Goal: Transaction & Acquisition: Purchase product/service

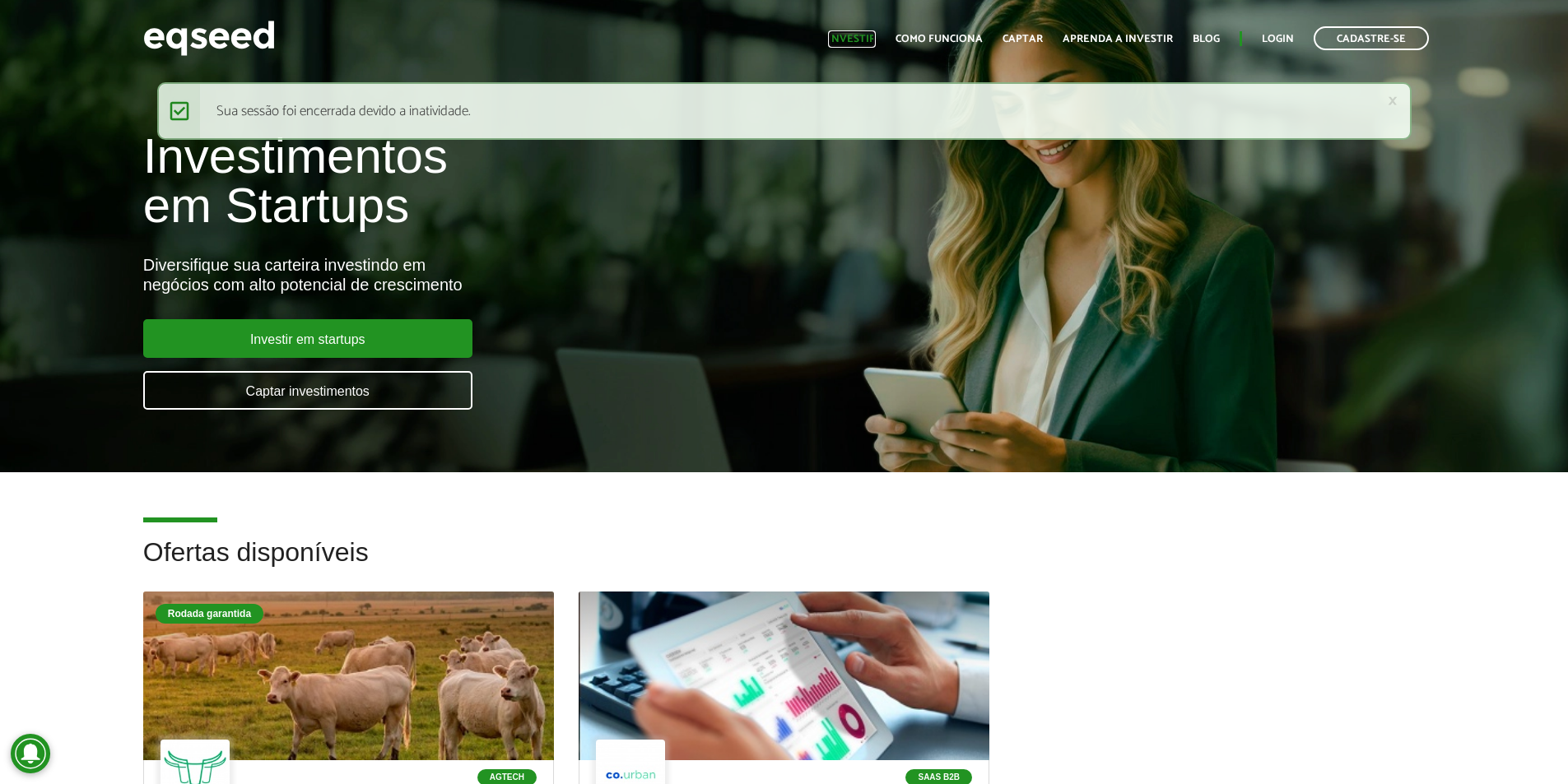
click at [866, 44] on link "Investir" at bounding box center [852, 39] width 48 height 11
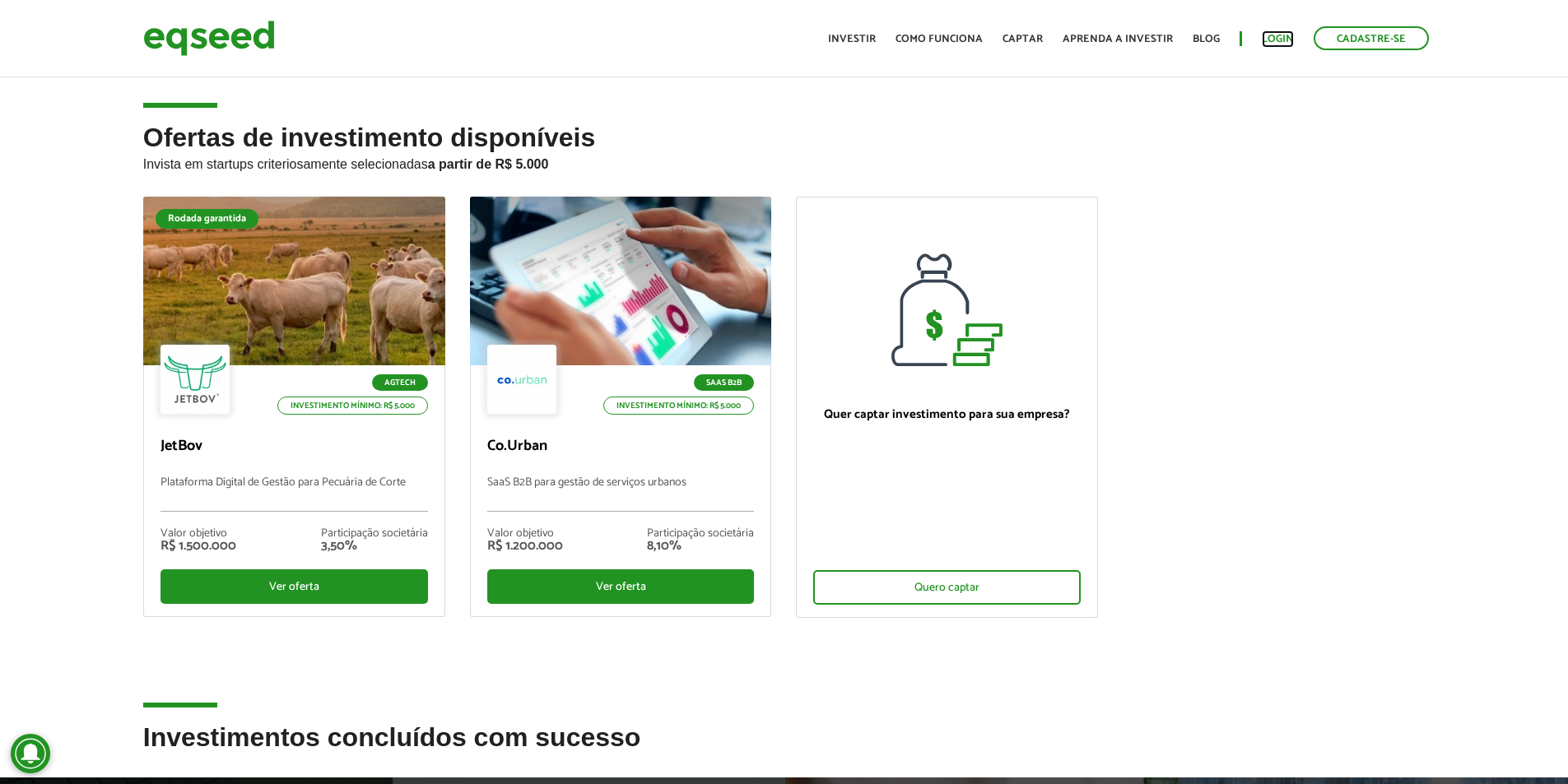
click at [1271, 37] on link "Login" at bounding box center [1278, 39] width 32 height 11
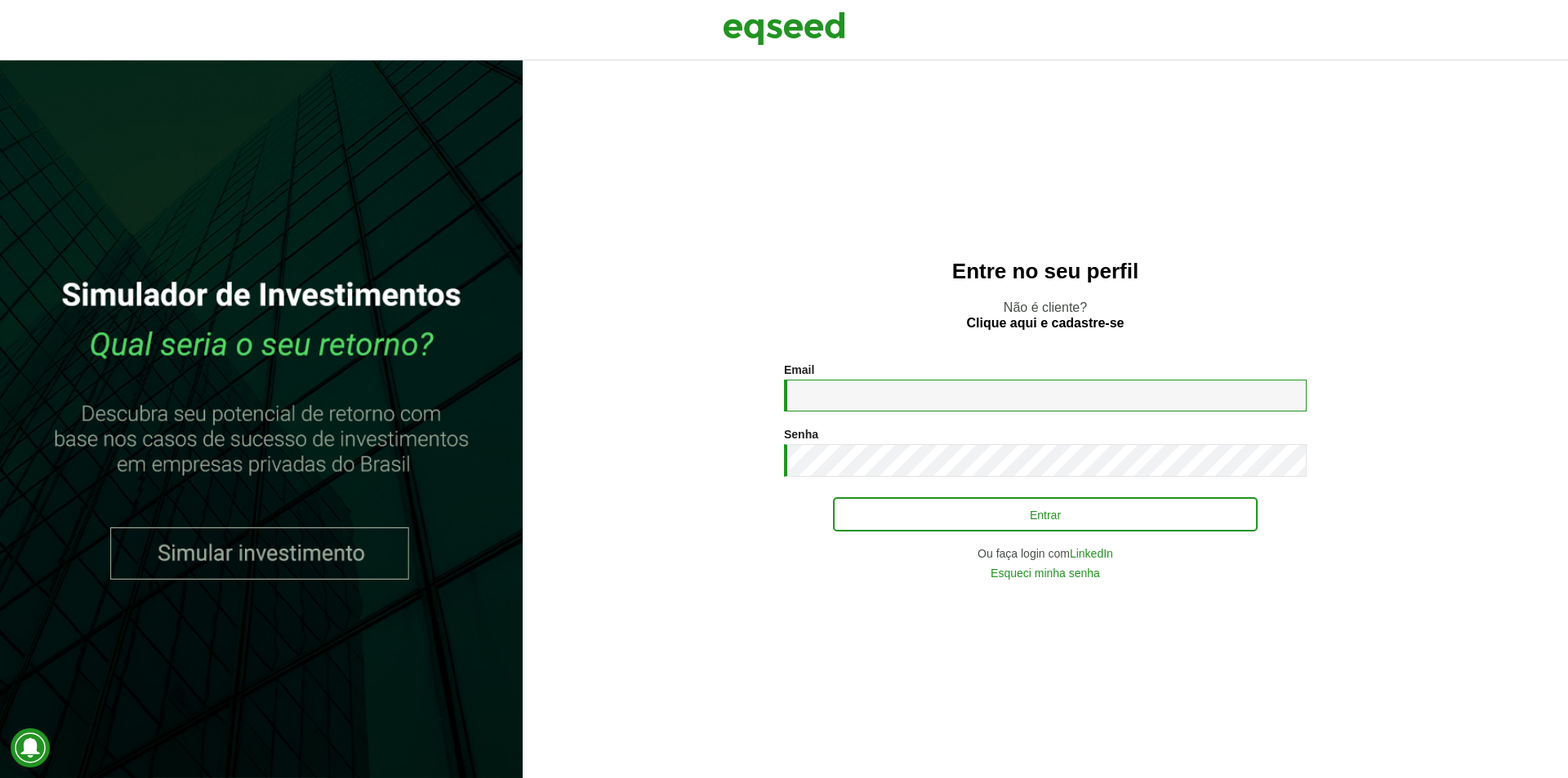
type input "**********"
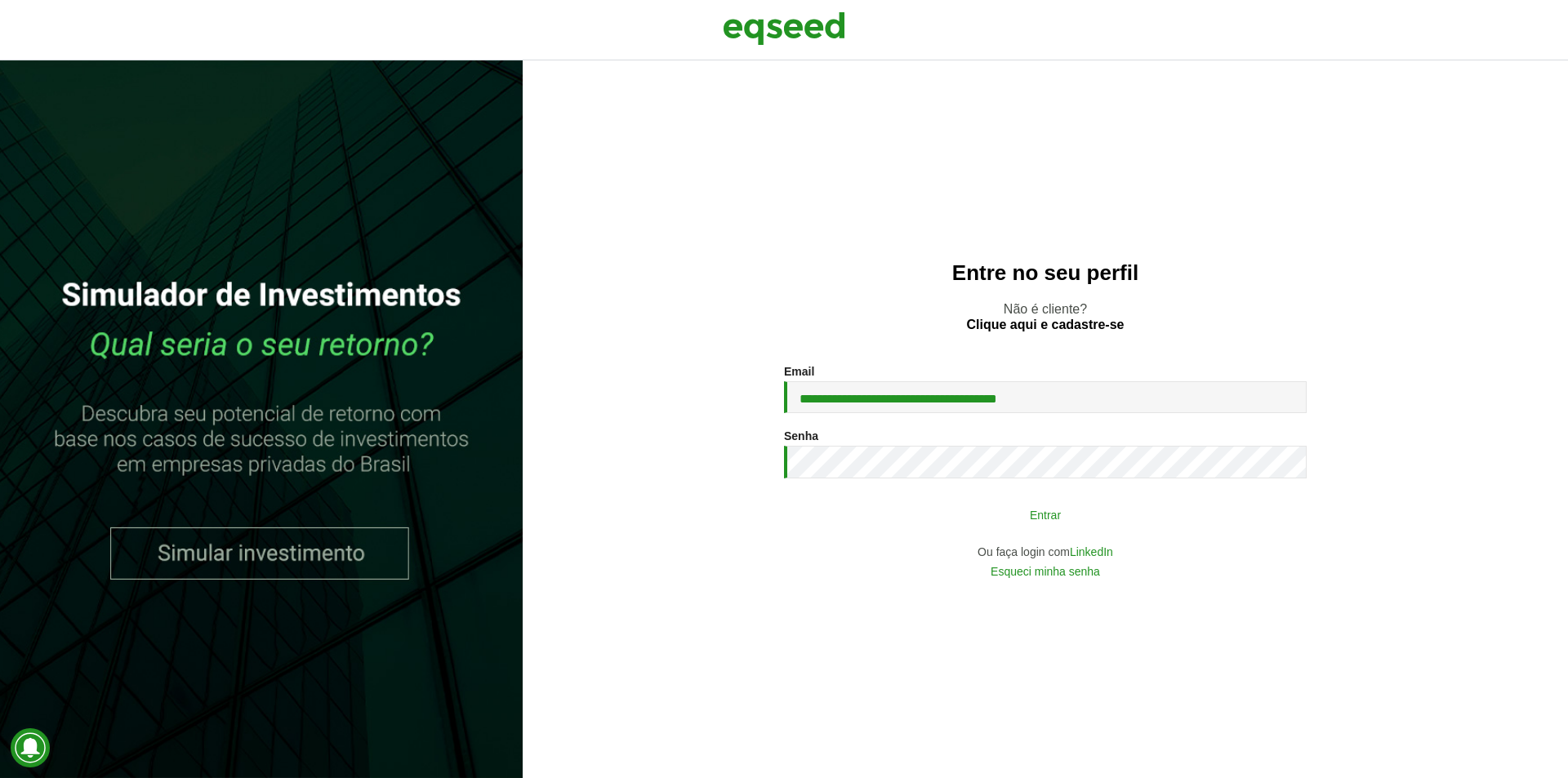
click at [885, 505] on button "Entrar" at bounding box center [1045, 515] width 424 height 31
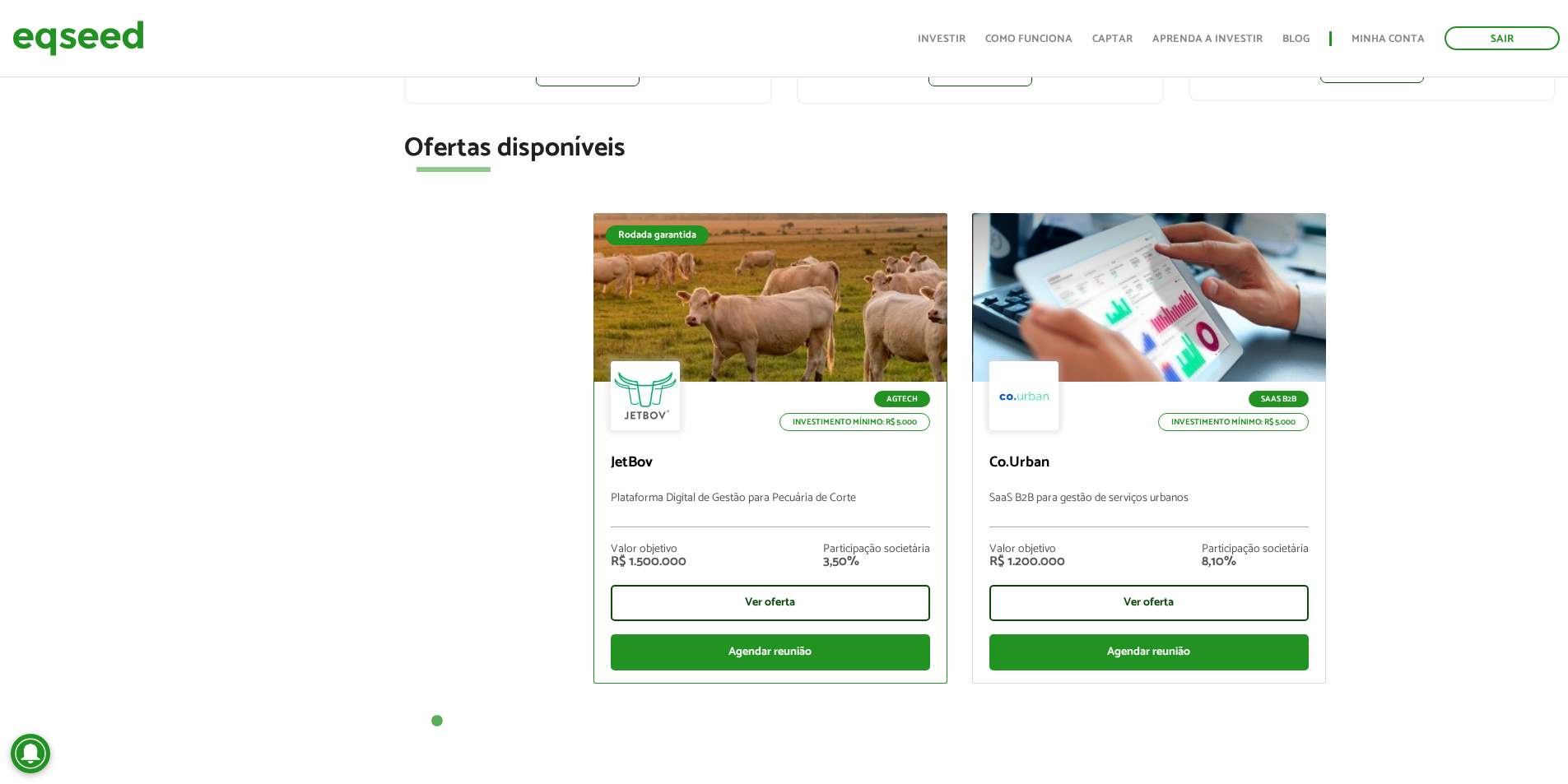
scroll to position [494, 0]
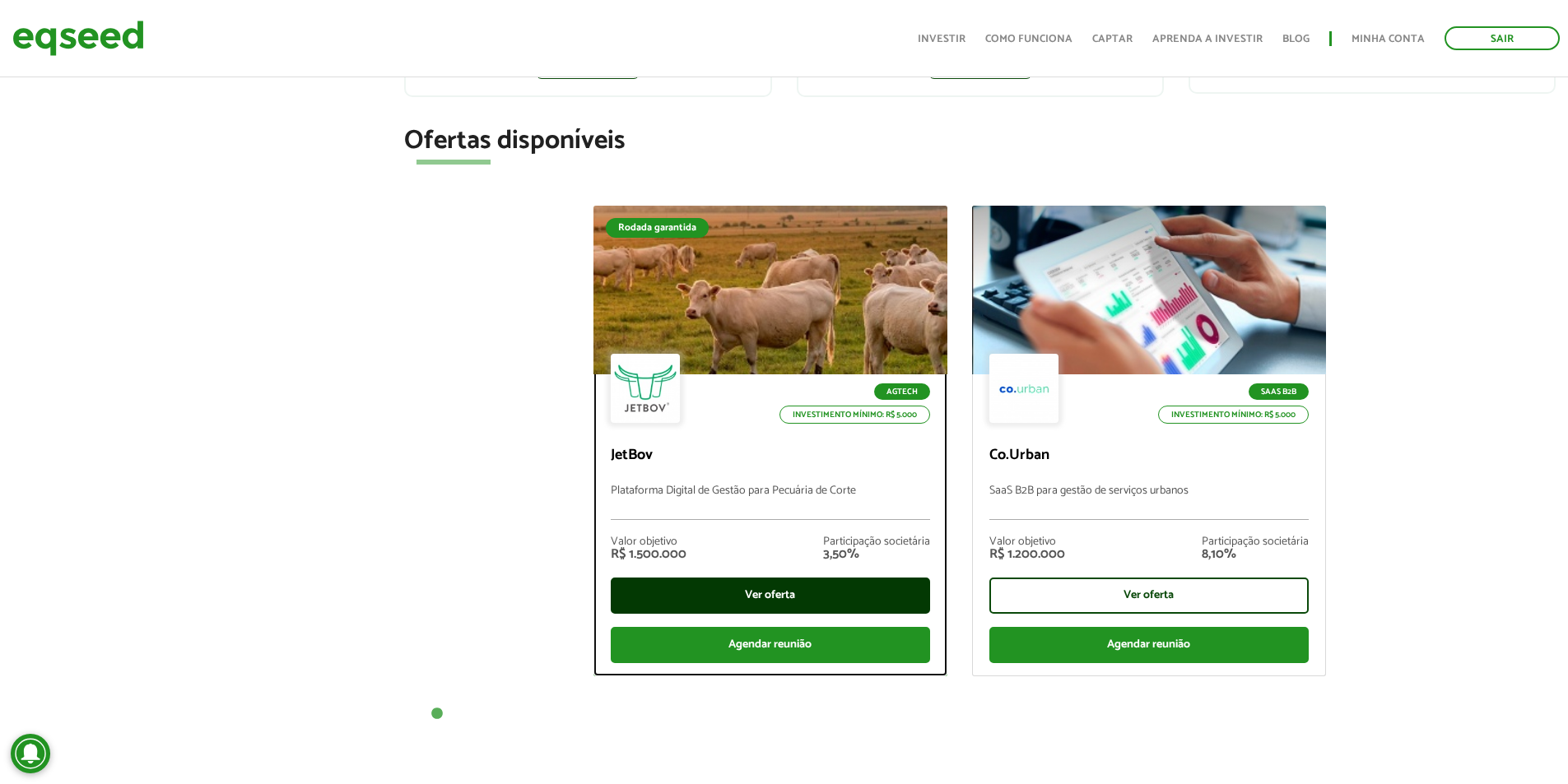
click at [824, 587] on div "Ver oferta" at bounding box center [771, 595] width 319 height 37
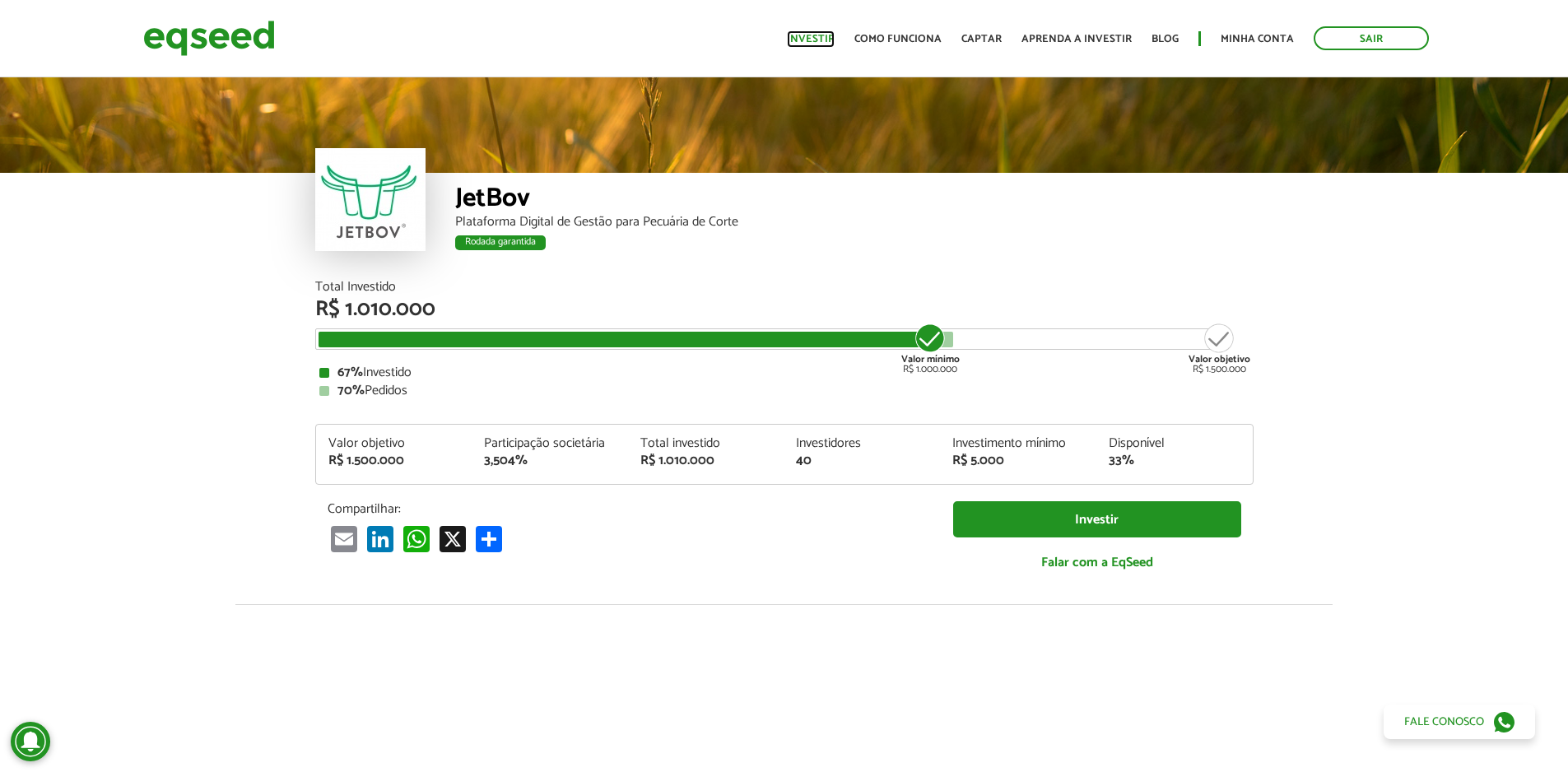
click at [828, 38] on link "Investir" at bounding box center [810, 39] width 48 height 11
